Goal: Task Accomplishment & Management: Manage account settings

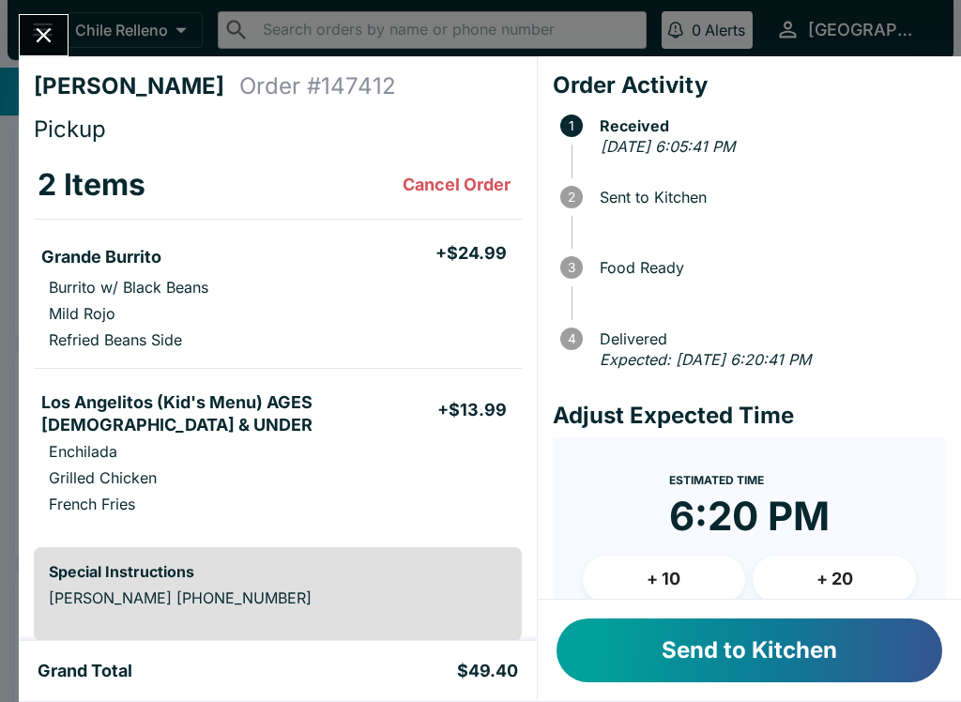
click at [728, 648] on button "Send to Kitchen" at bounding box center [750, 651] width 386 height 64
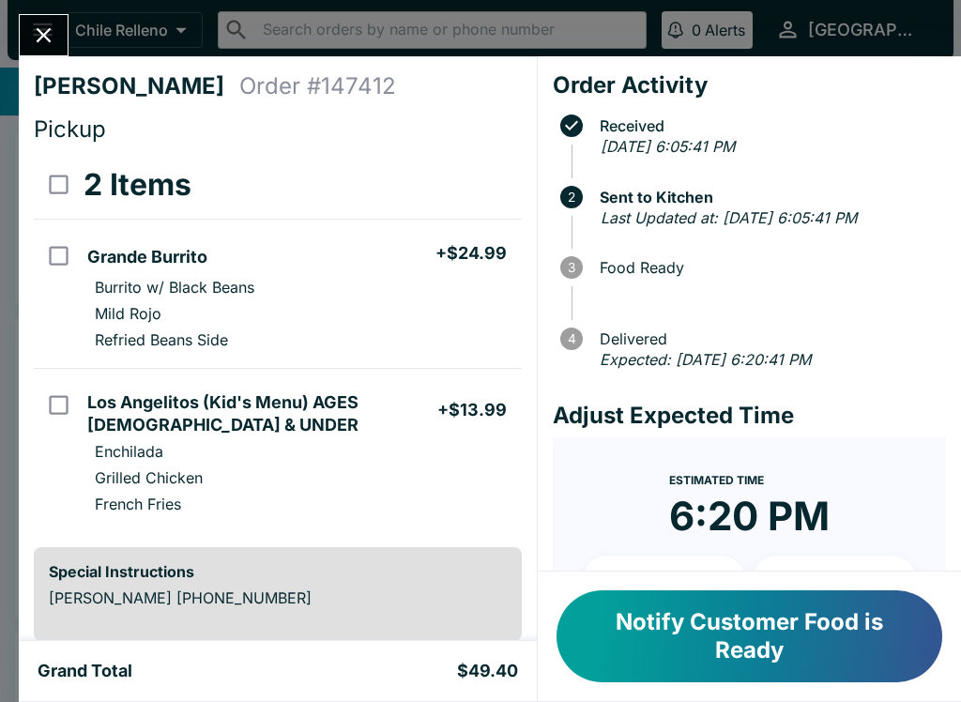
click at [54, 33] on icon "Close" at bounding box center [43, 35] width 25 height 25
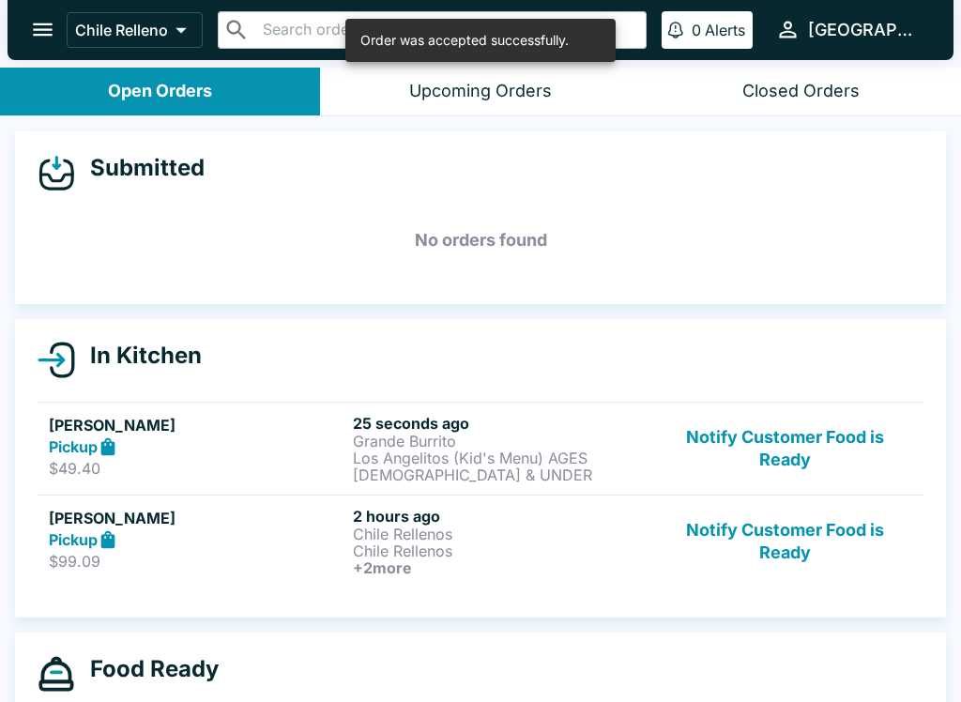
click at [265, 84] on button "Open Orders" at bounding box center [160, 92] width 320 height 48
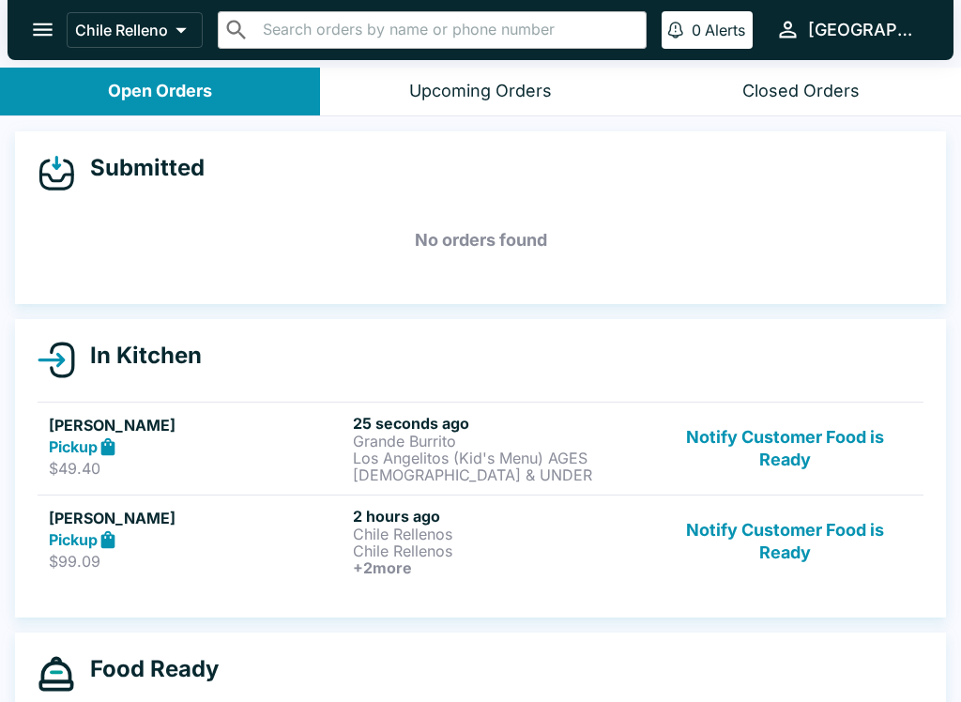
click at [530, 86] on div "Upcoming Orders" at bounding box center [480, 92] width 143 height 22
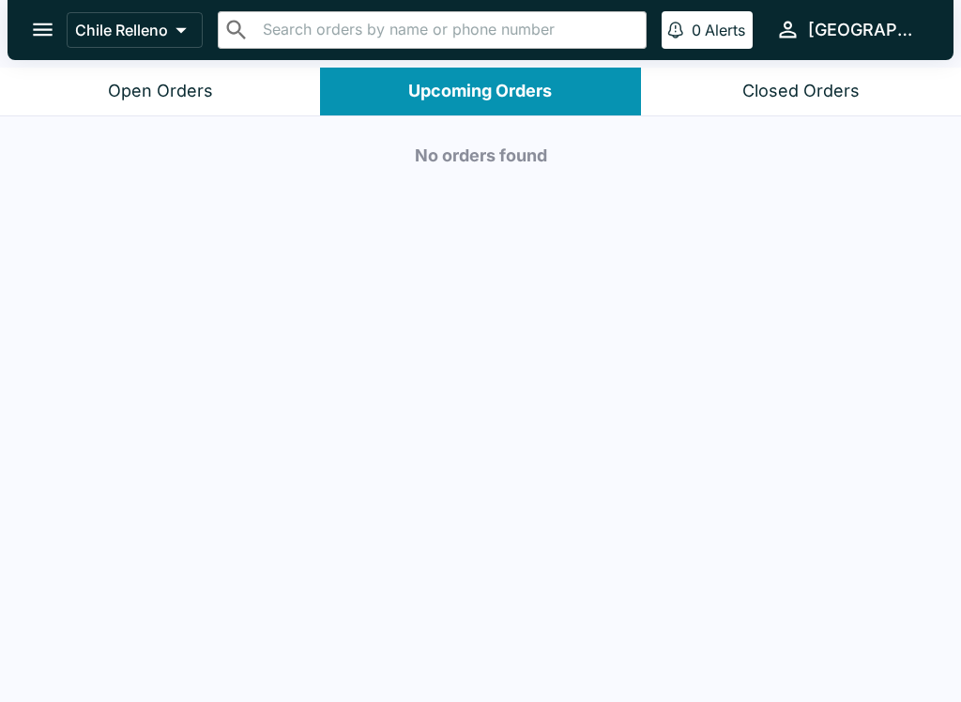
click at [230, 104] on button "Open Orders" at bounding box center [160, 92] width 320 height 48
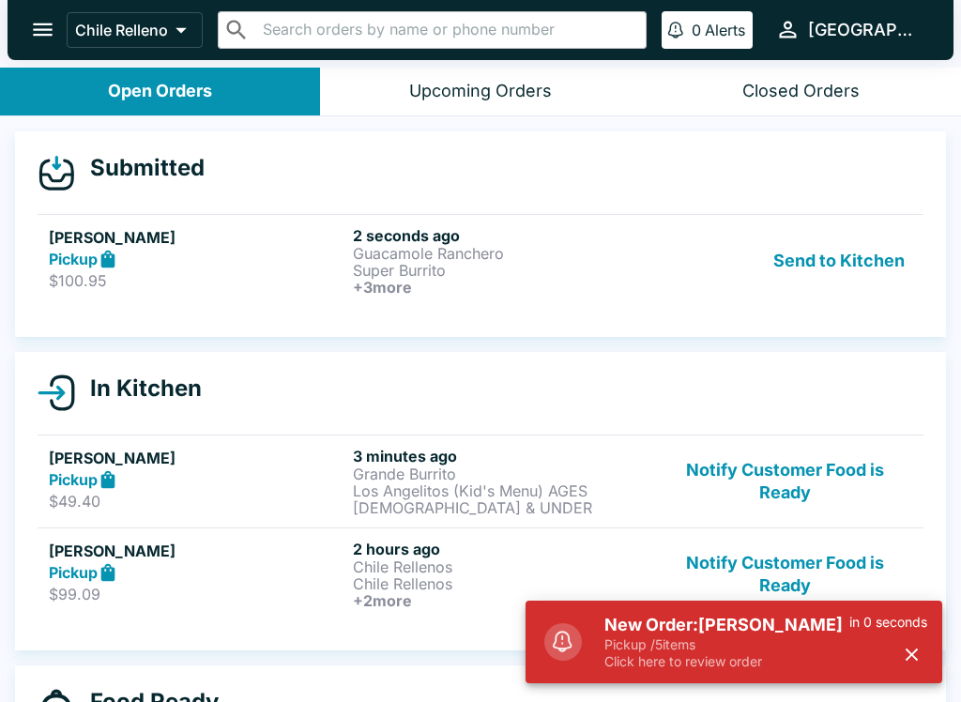
click at [855, 267] on button "Send to Kitchen" at bounding box center [839, 260] width 146 height 69
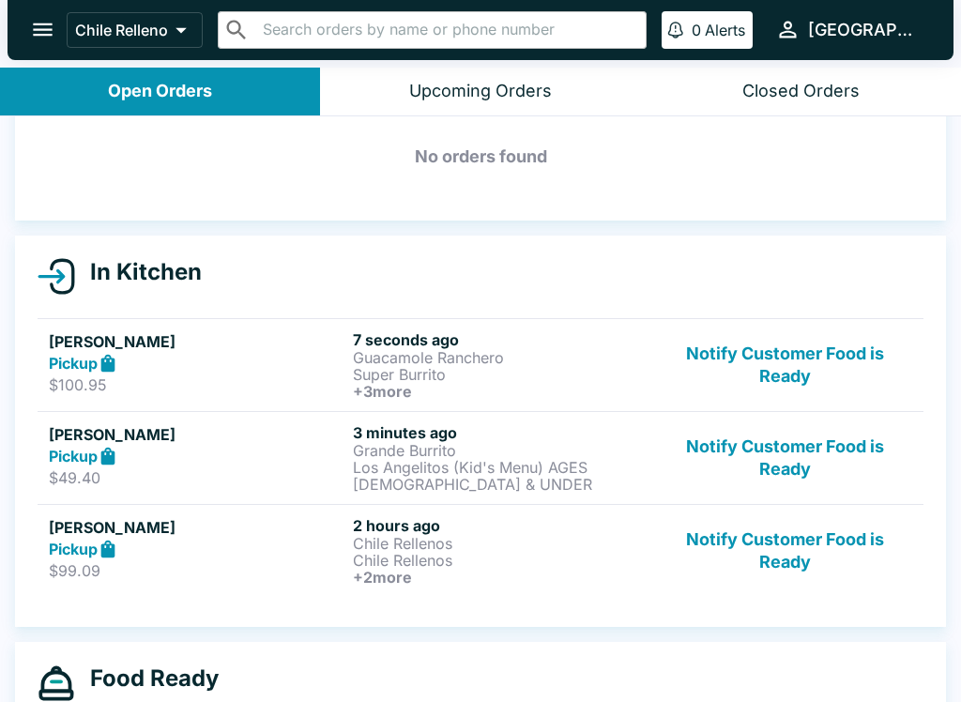
scroll to position [84, 0]
click at [787, 449] on button "Notify Customer Food is Ready" at bounding box center [785, 457] width 254 height 69
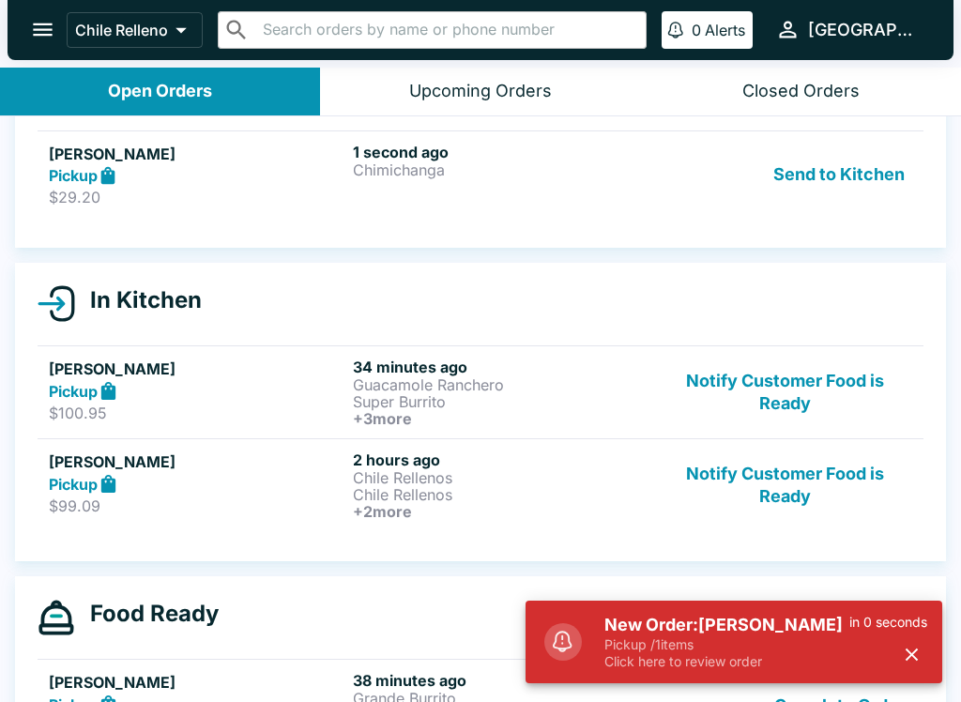
click at [830, 189] on button "Send to Kitchen" at bounding box center [839, 175] width 146 height 65
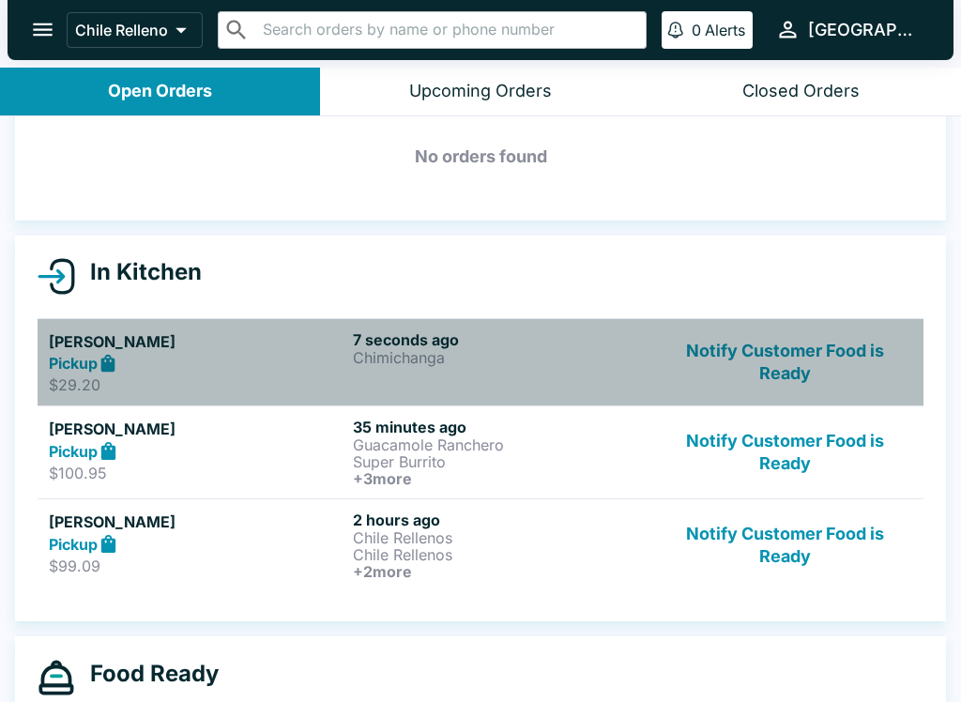
click at [131, 361] on div "Pickup" at bounding box center [197, 364] width 297 height 22
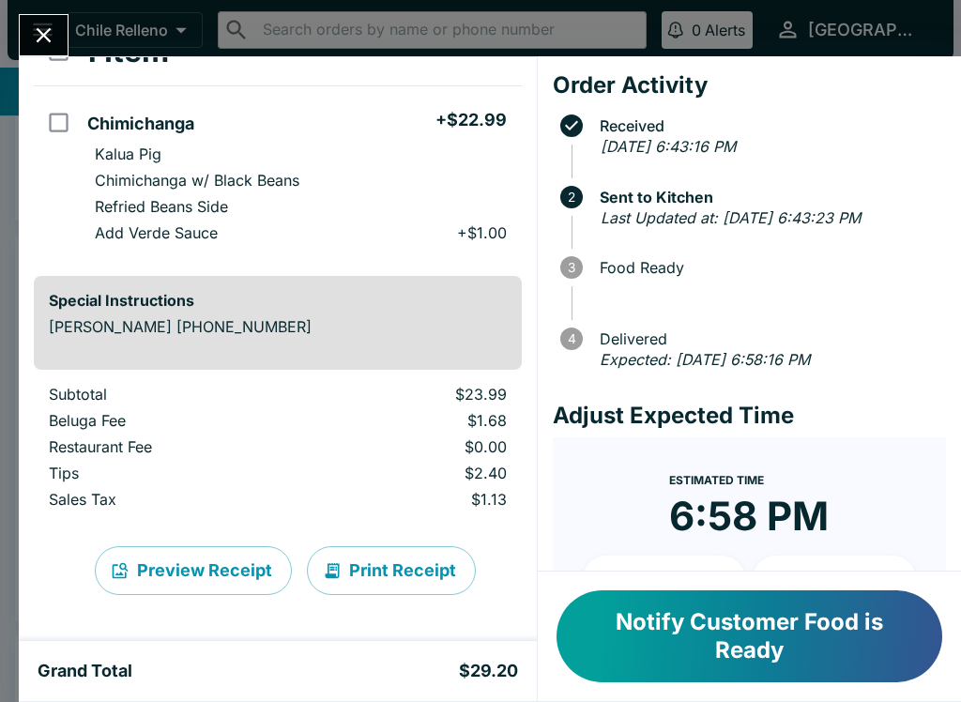
scroll to position [133, 0]
click at [955, 630] on div "Notify Customer Food is Ready" at bounding box center [749, 637] width 423 height 130
click at [954, 630] on div "Notify Customer Food is Ready" at bounding box center [749, 637] width 423 height 130
click at [389, 573] on button "Print Receipt" at bounding box center [391, 570] width 169 height 49
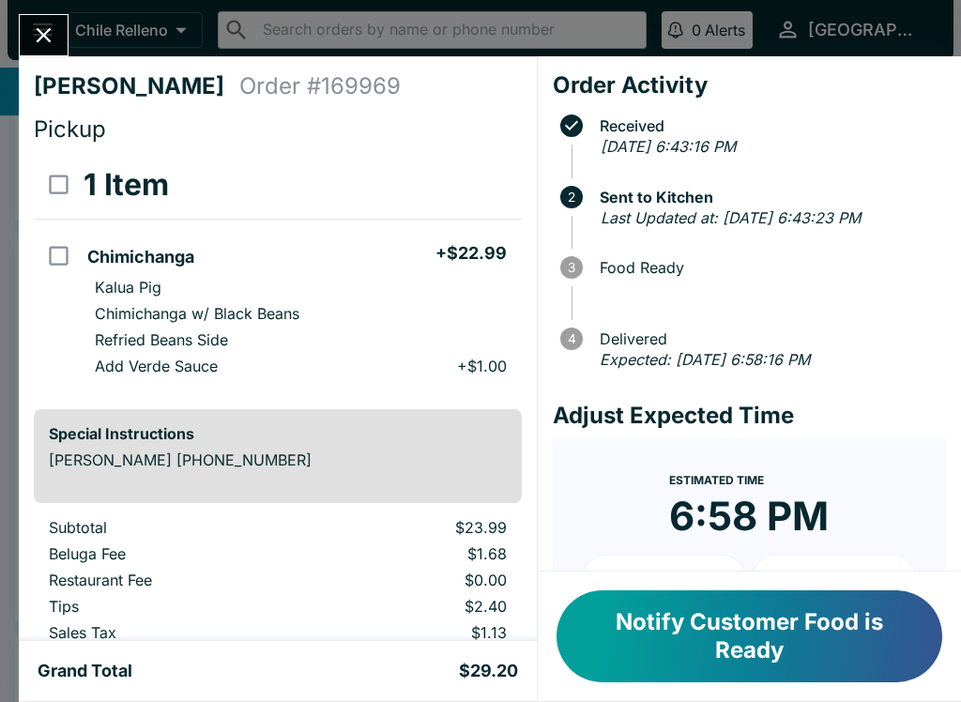
scroll to position [0, 0]
click at [699, 637] on button "Notify Customer Food is Ready" at bounding box center [750, 637] width 386 height 92
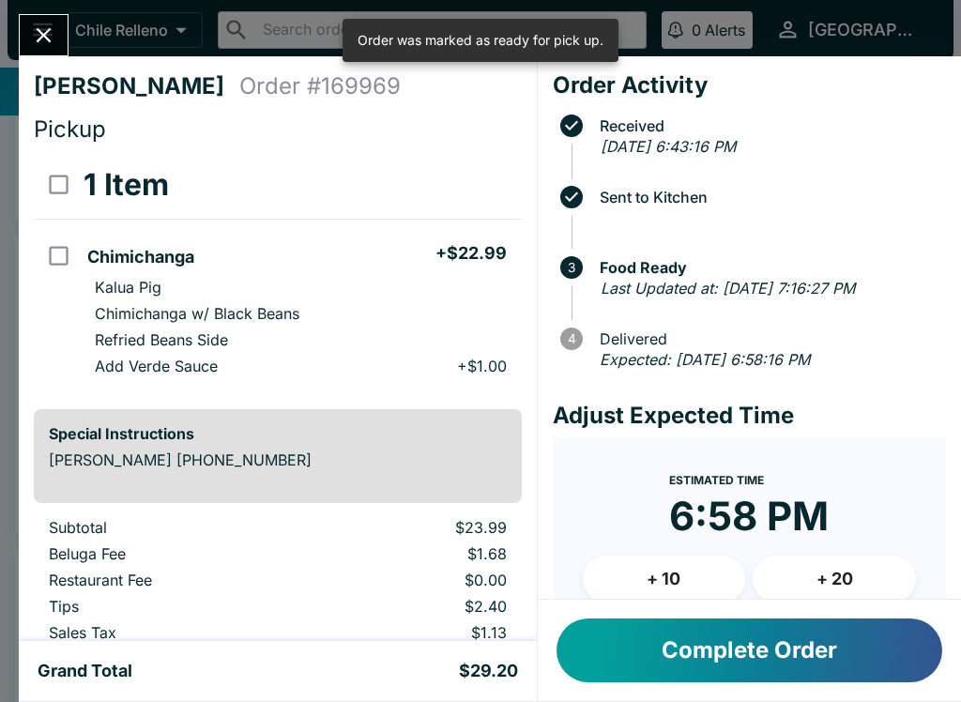
click at [39, 31] on icon "Close" at bounding box center [44, 35] width 15 height 15
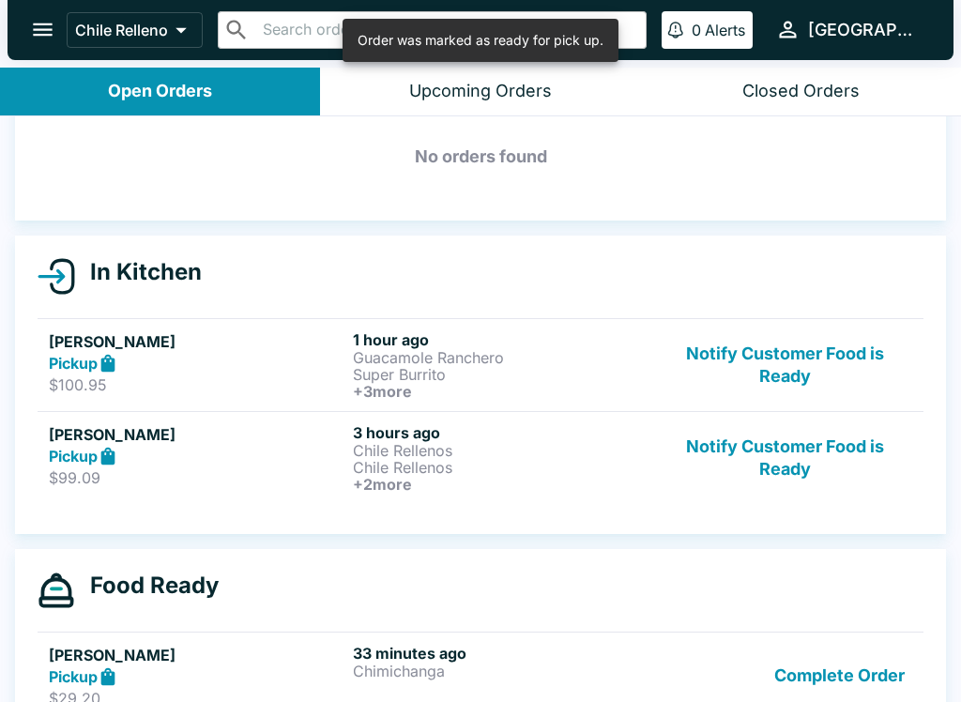
click at [262, 398] on div "[PERSON_NAME] Pickup $100.95" at bounding box center [197, 364] width 297 height 69
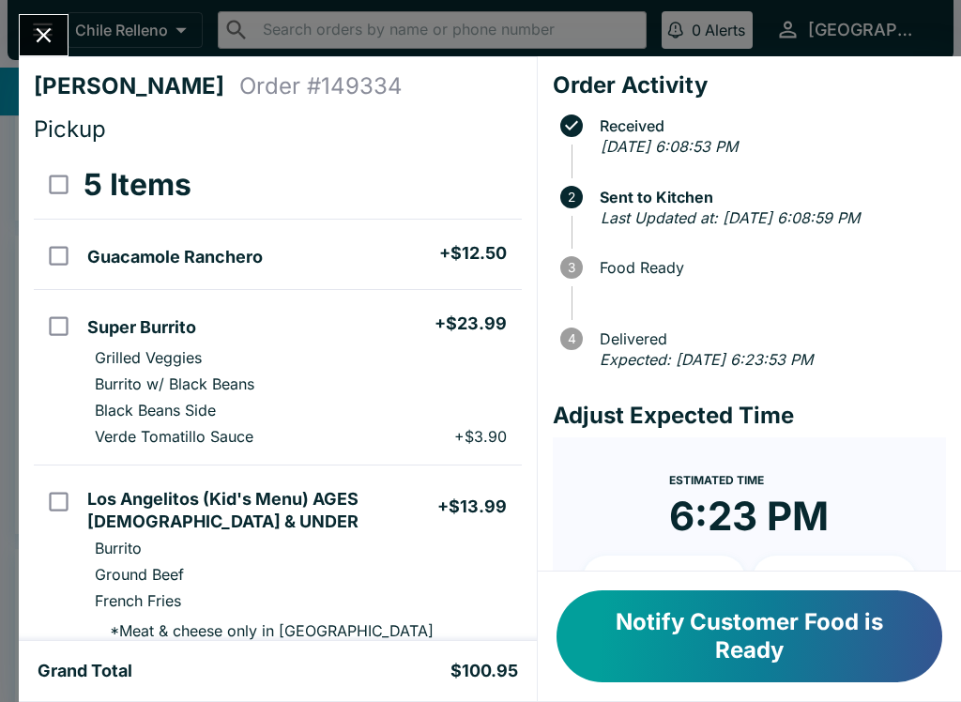
click at [689, 640] on button "Notify Customer Food is Ready" at bounding box center [750, 637] width 386 height 92
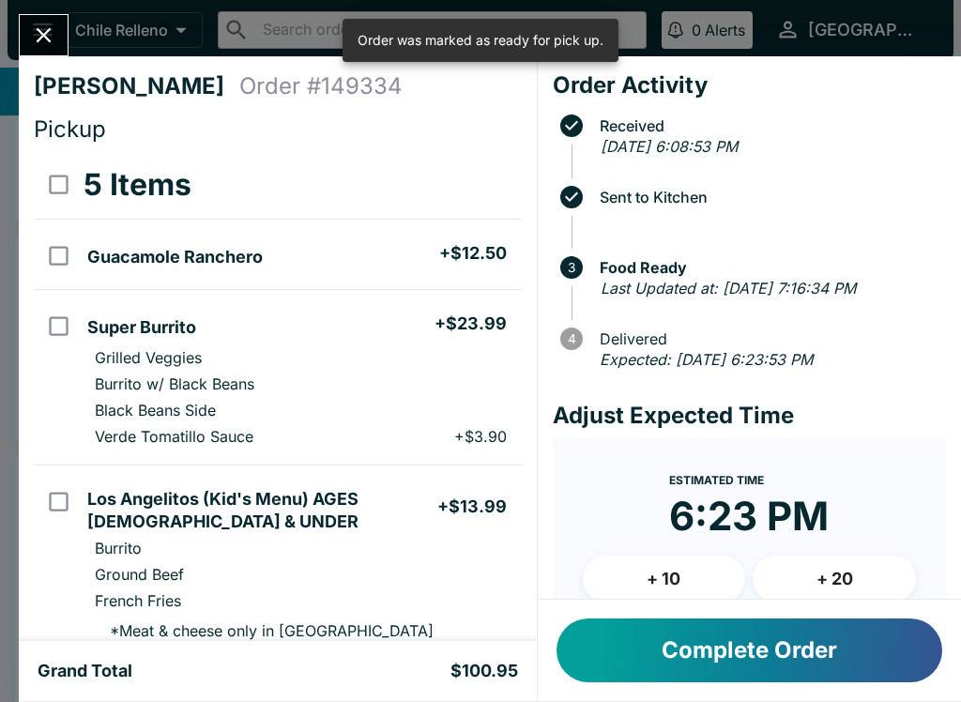
click at [732, 666] on button "Complete Order" at bounding box center [750, 651] width 386 height 64
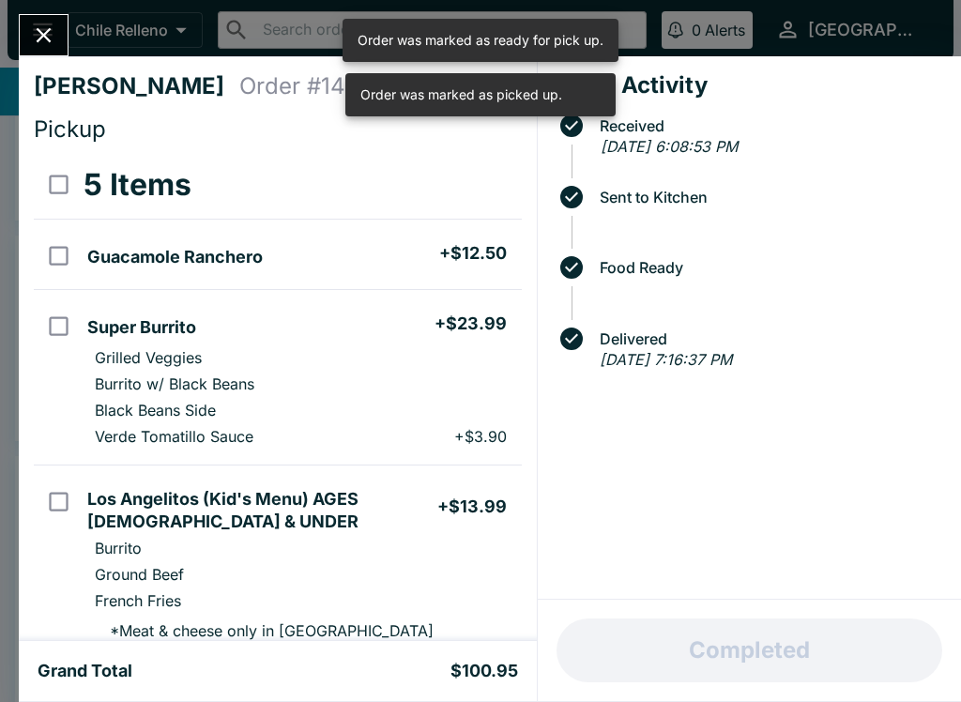
click at [50, 32] on icon "Close" at bounding box center [43, 35] width 25 height 25
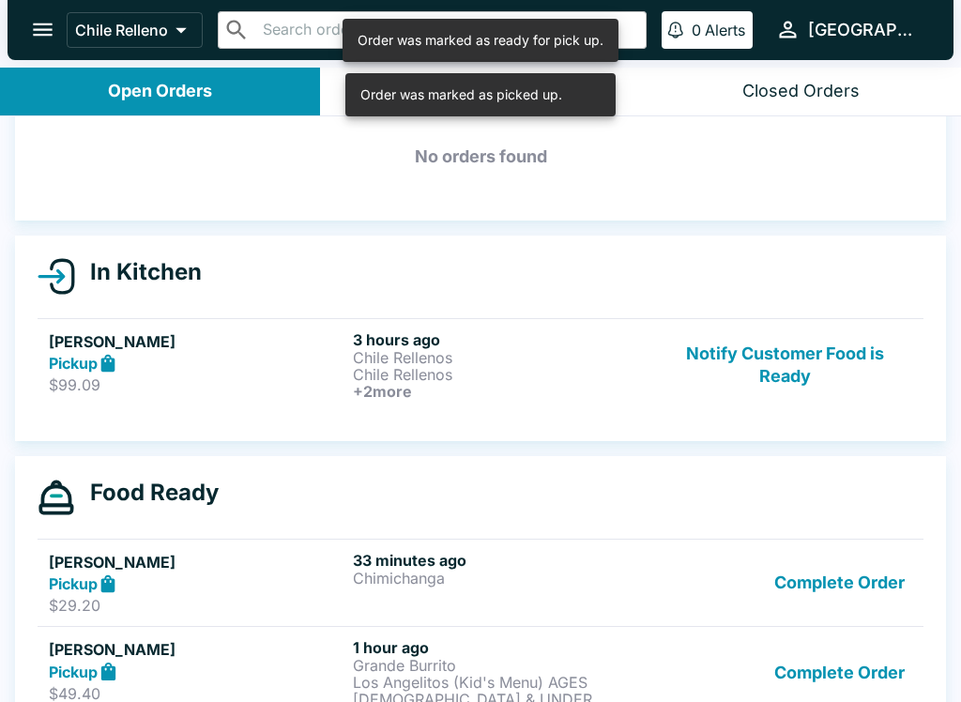
click at [319, 390] on p "$99.09" at bounding box center [197, 385] width 297 height 19
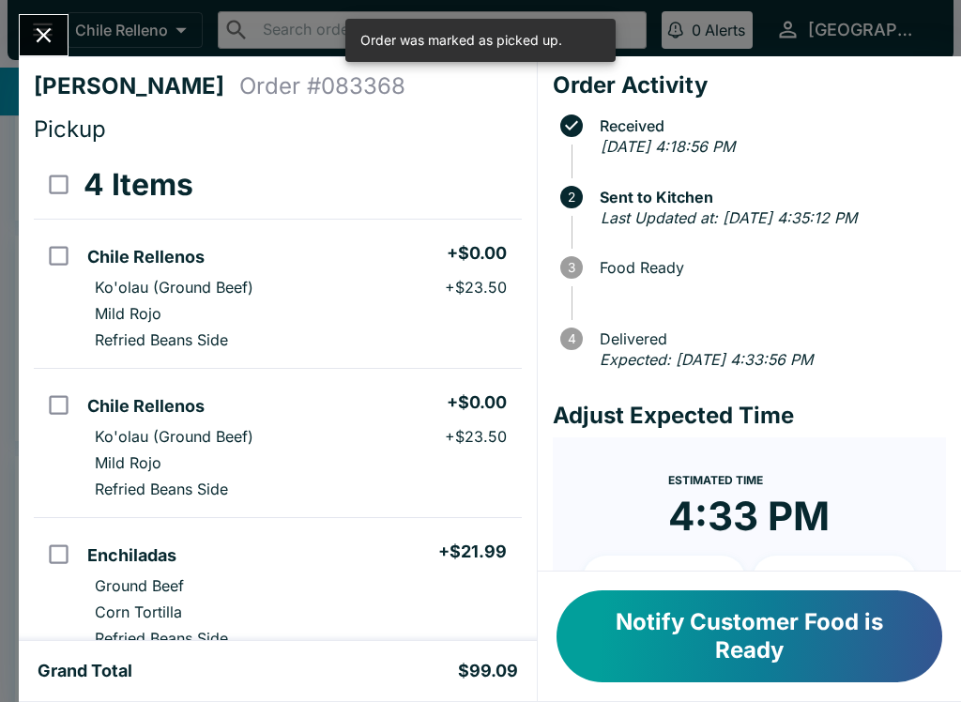
click at [704, 634] on button "Notify Customer Food is Ready" at bounding box center [750, 637] width 386 height 92
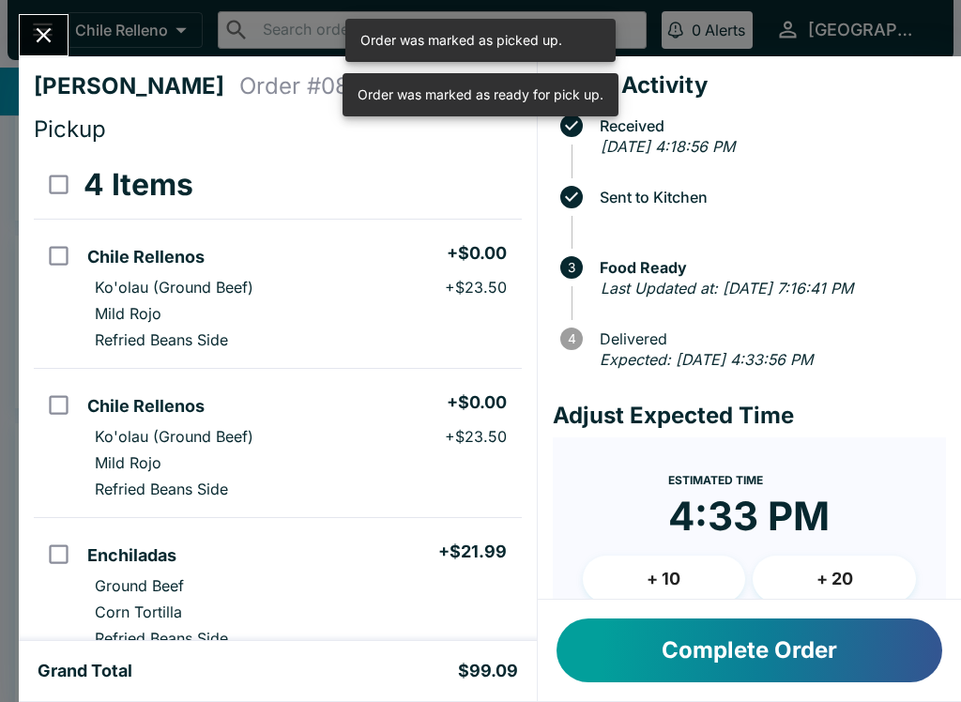
click at [45, 45] on icon "Close" at bounding box center [43, 35] width 25 height 25
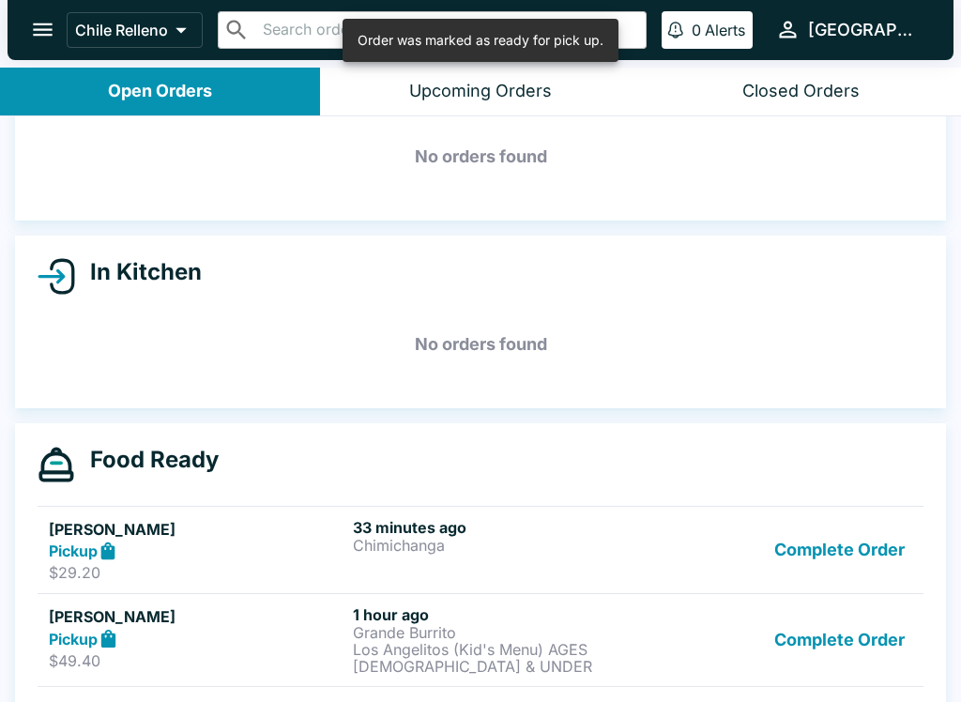
click at [460, 542] on p "Chimichanga" at bounding box center [501, 545] width 297 height 17
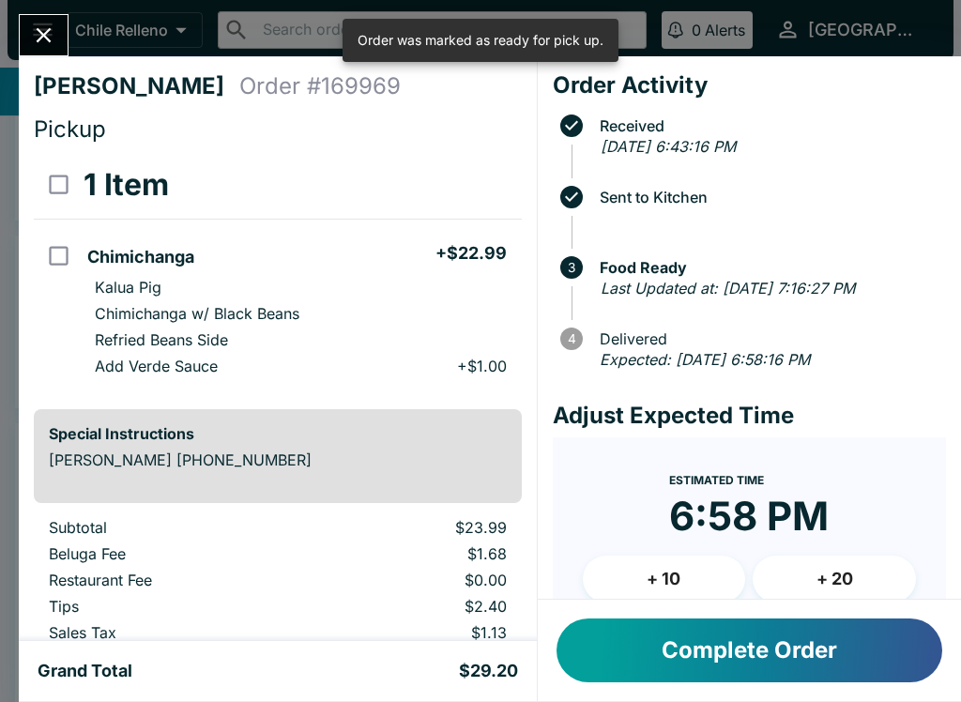
click at [672, 640] on button "Complete Order" at bounding box center [750, 651] width 386 height 64
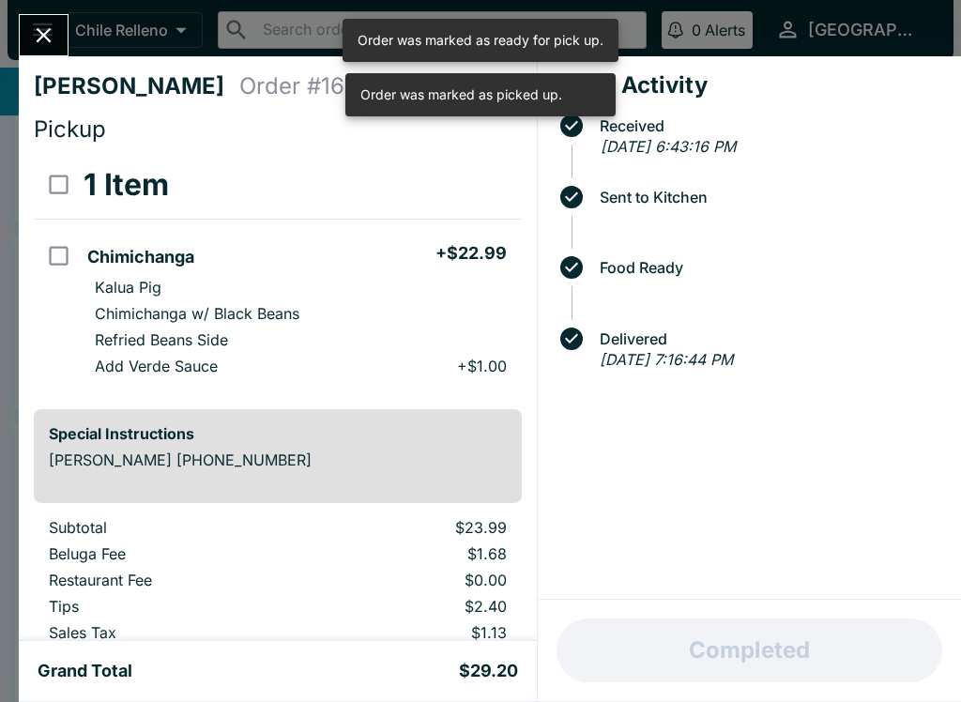
click at [47, 31] on icon "Close" at bounding box center [44, 35] width 15 height 15
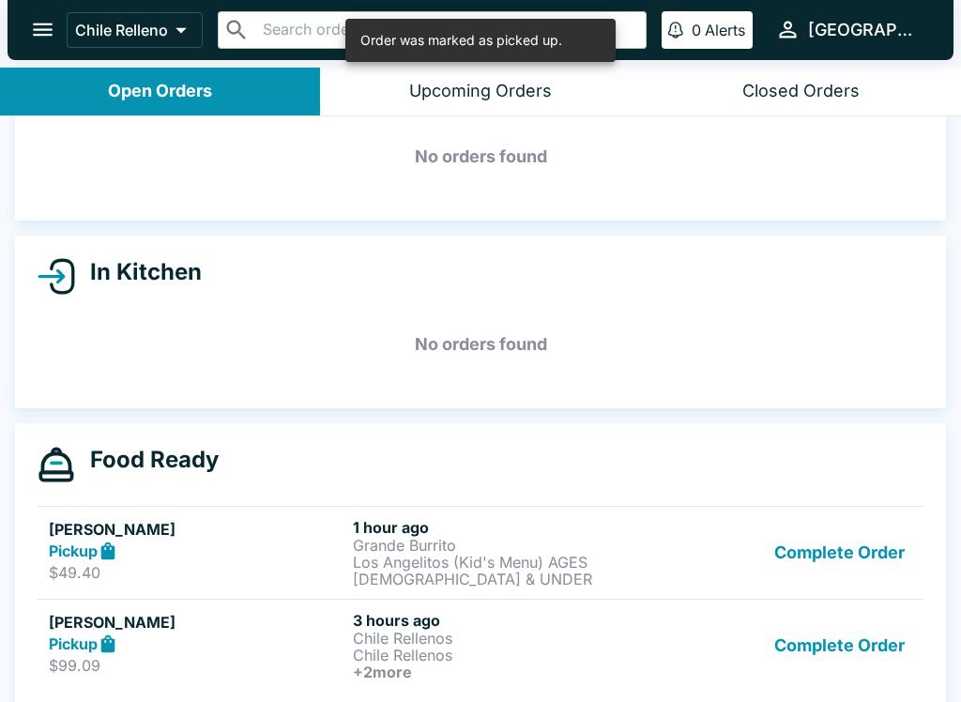
click at [487, 549] on p "Grande Burrito" at bounding box center [501, 545] width 297 height 17
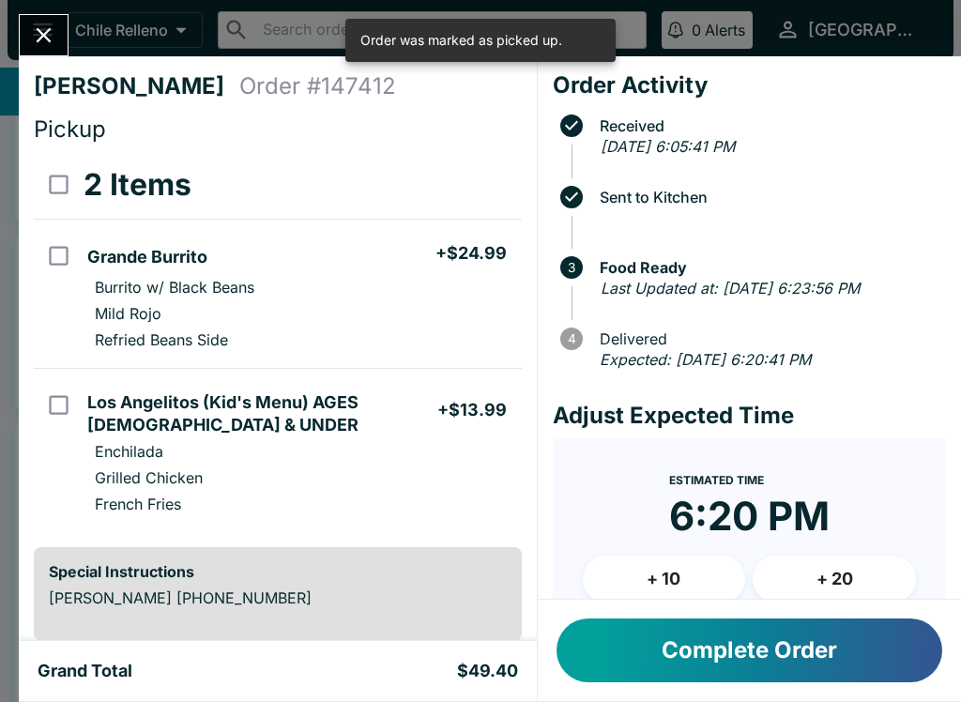
click at [748, 659] on button "Complete Order" at bounding box center [750, 651] width 386 height 64
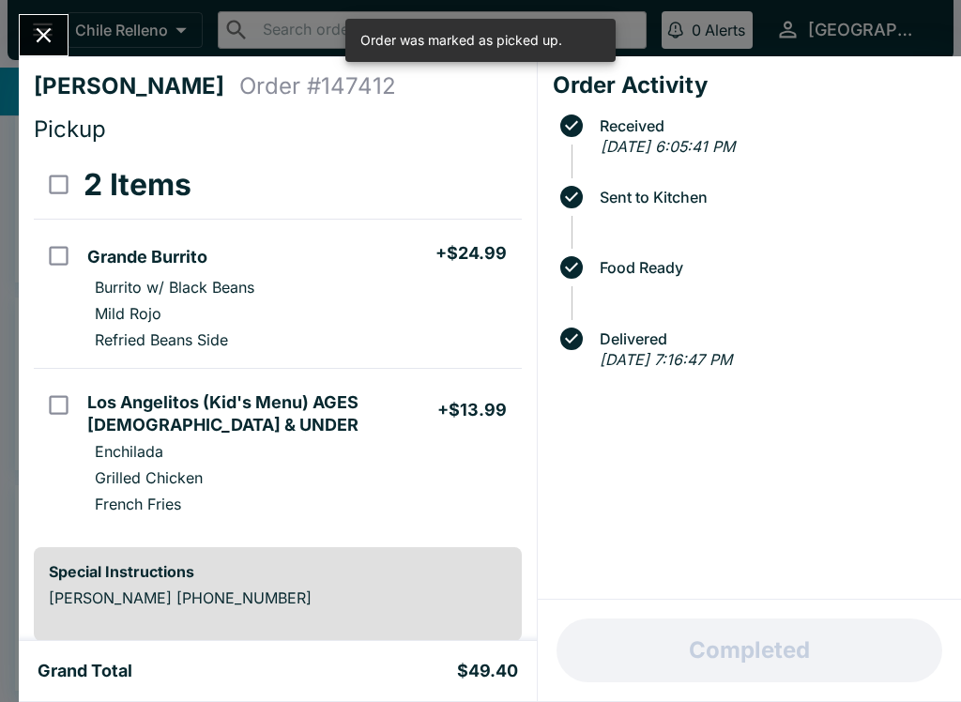
scroll to position [22, 0]
